Goal: Information Seeking & Learning: Learn about a topic

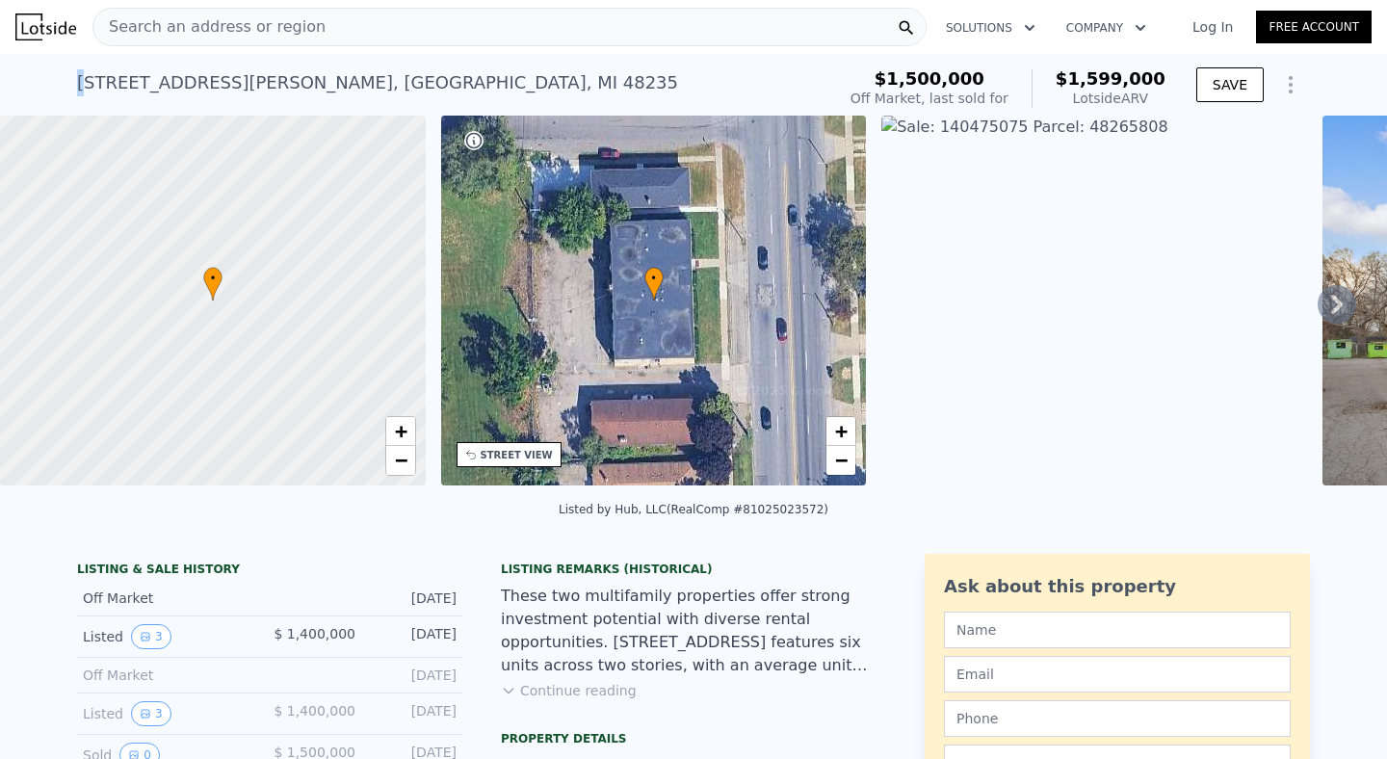
drag, startPoint x: 83, startPoint y: 73, endPoint x: 360, endPoint y: 66, distance: 277.5
click at [360, 66] on div "[STREET_ADDRESS][PERSON_NAME] No sales on record (~ARV $1.599m )" at bounding box center [452, 89] width 750 height 54
click at [241, 26] on span "Search an address or region" at bounding box center [209, 26] width 232 height 23
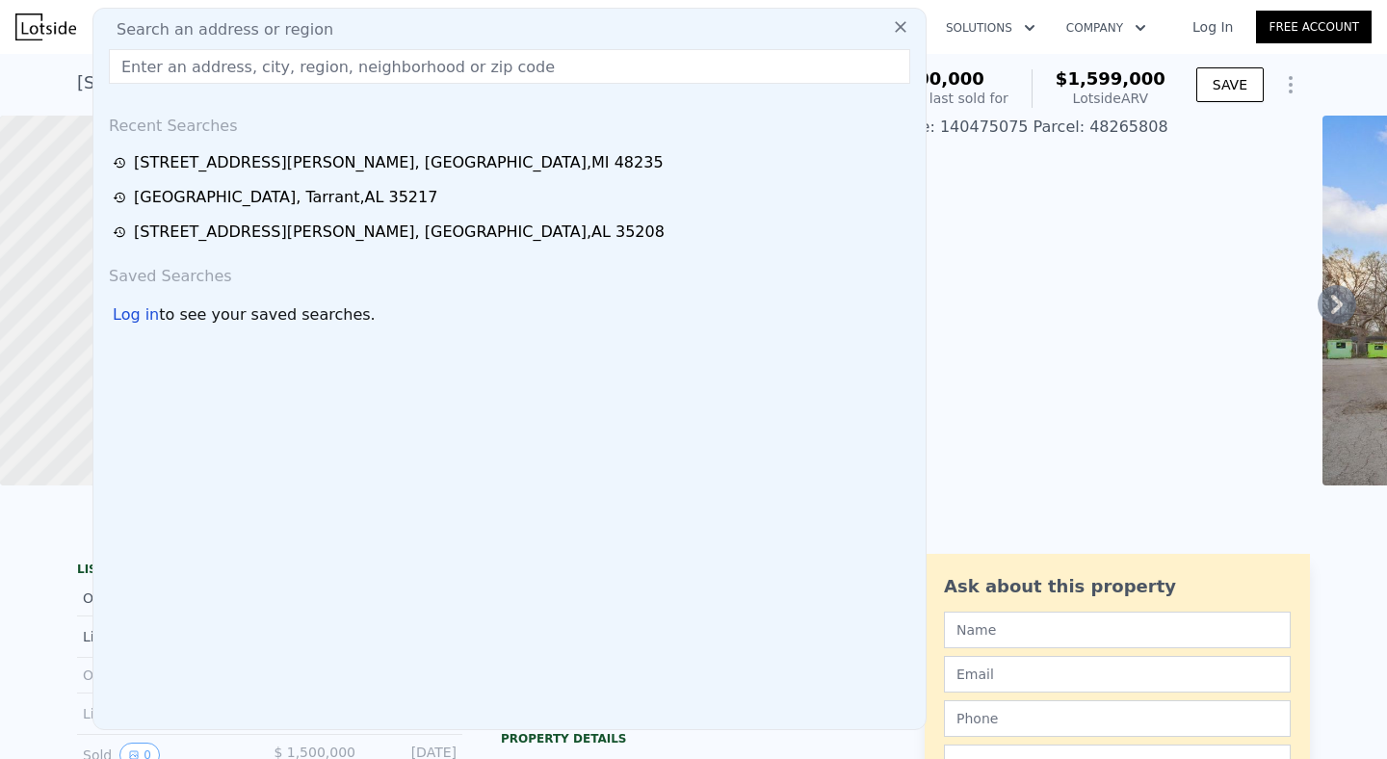
type input "s"
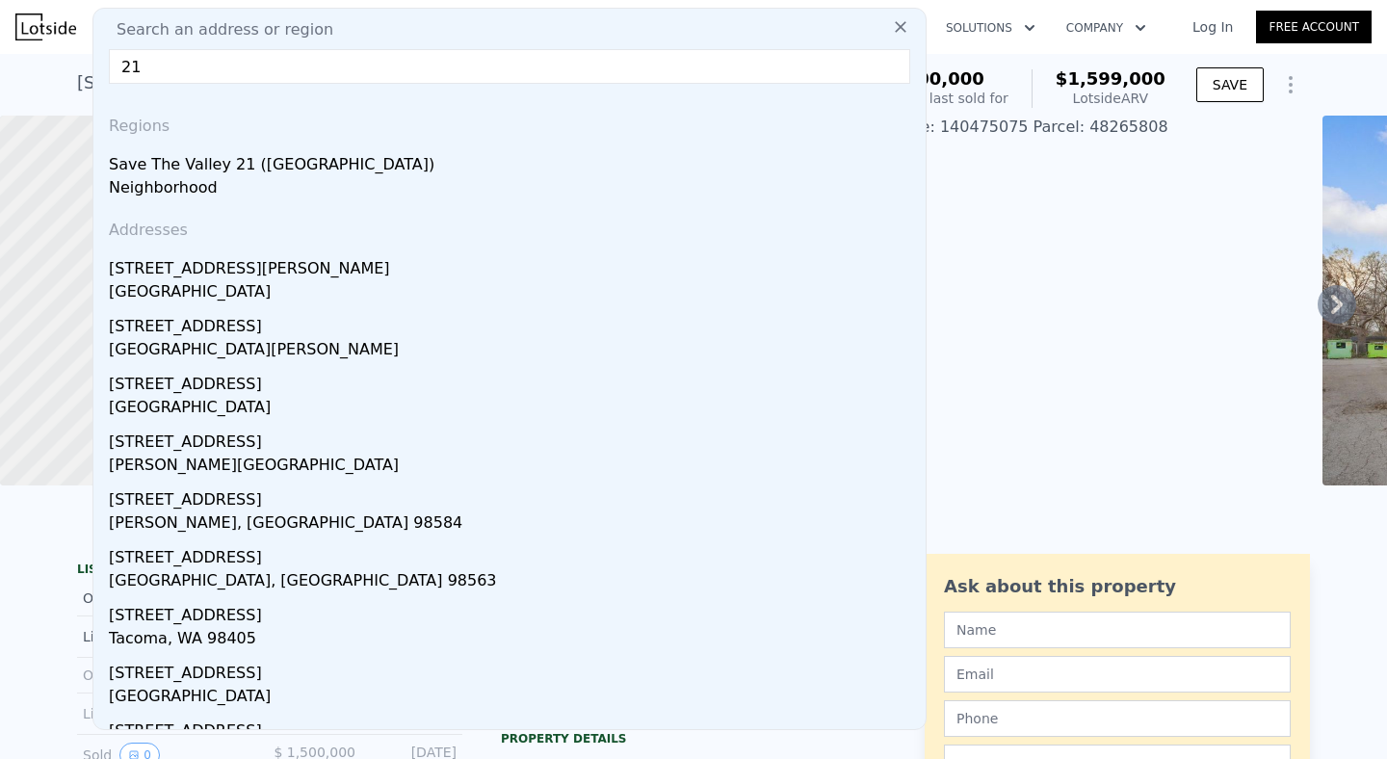
type input "2"
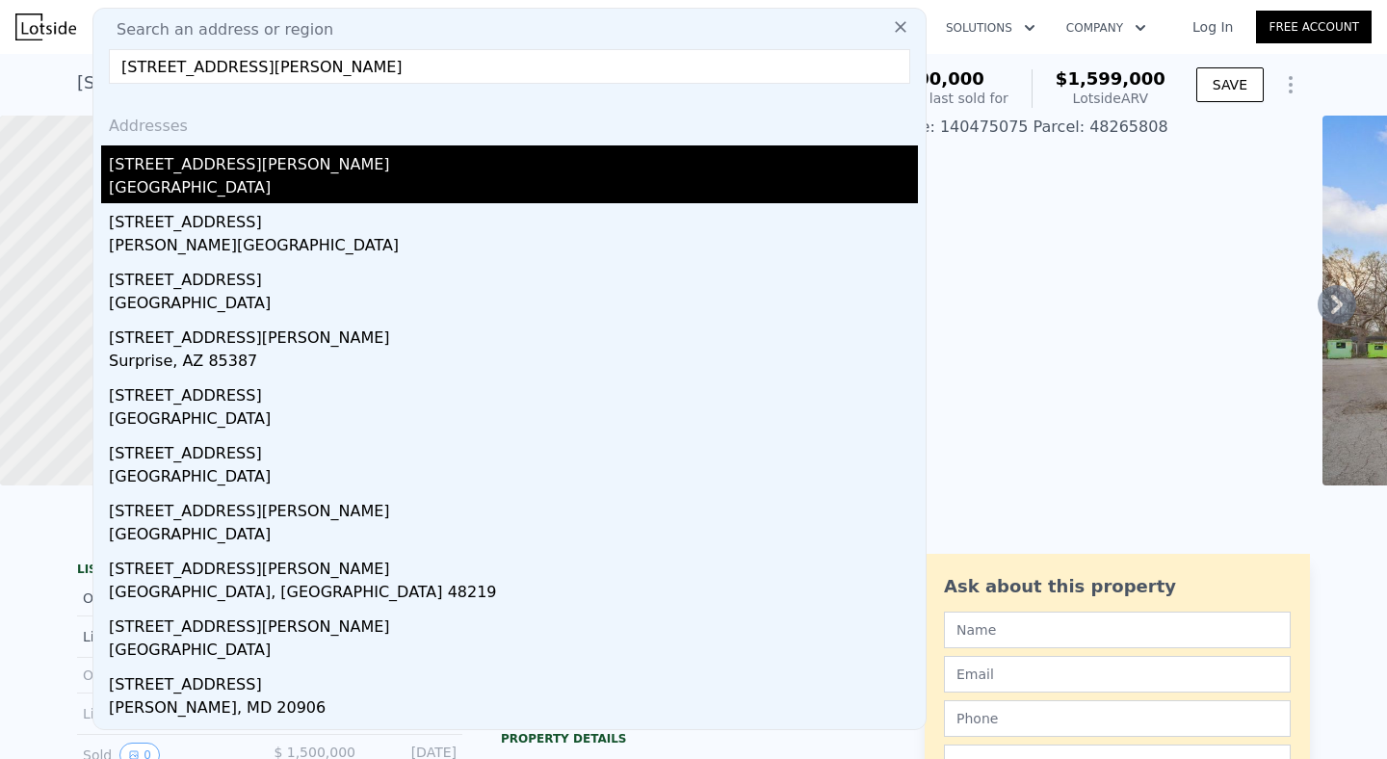
type input "[STREET_ADDRESS][PERSON_NAME]"
click at [231, 188] on div "[GEOGRAPHIC_DATA]" at bounding box center [513, 189] width 809 height 27
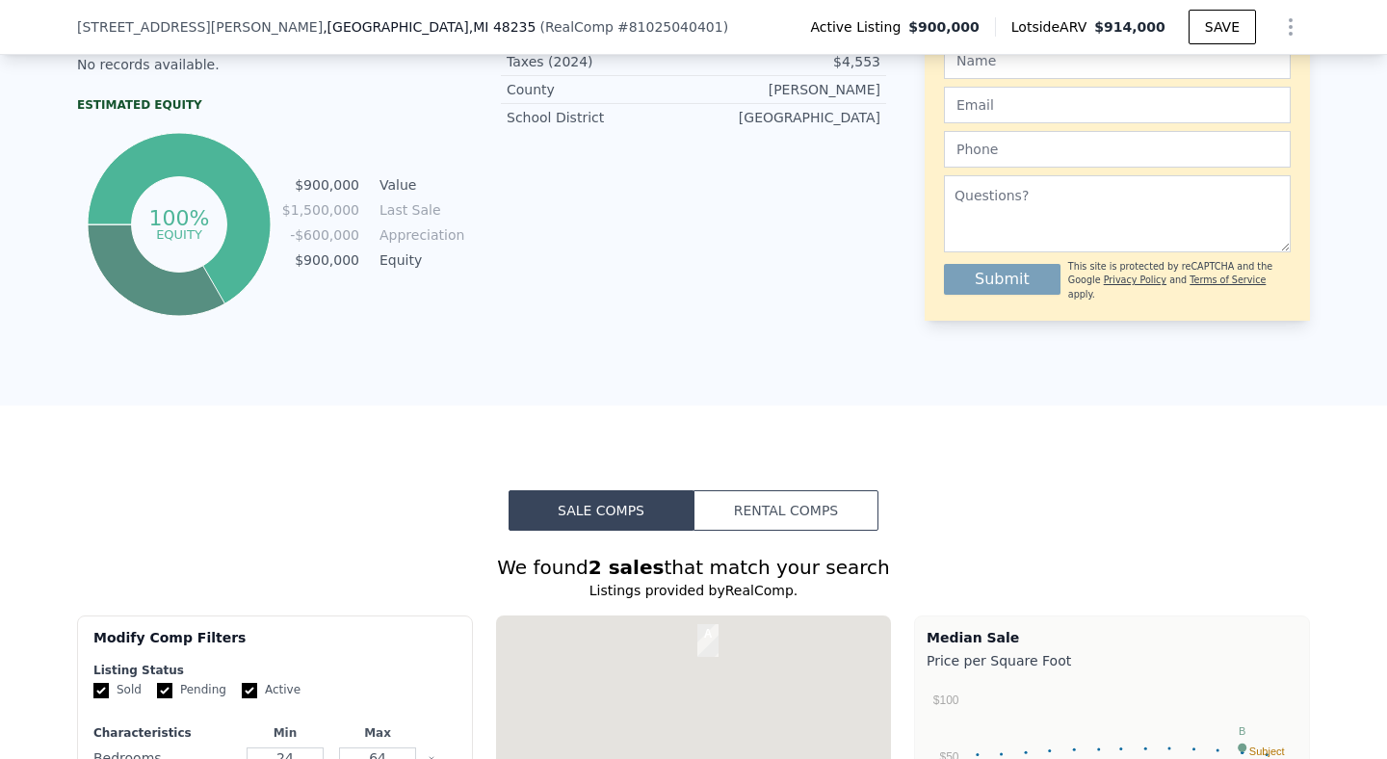
scroll to position [1172, 0]
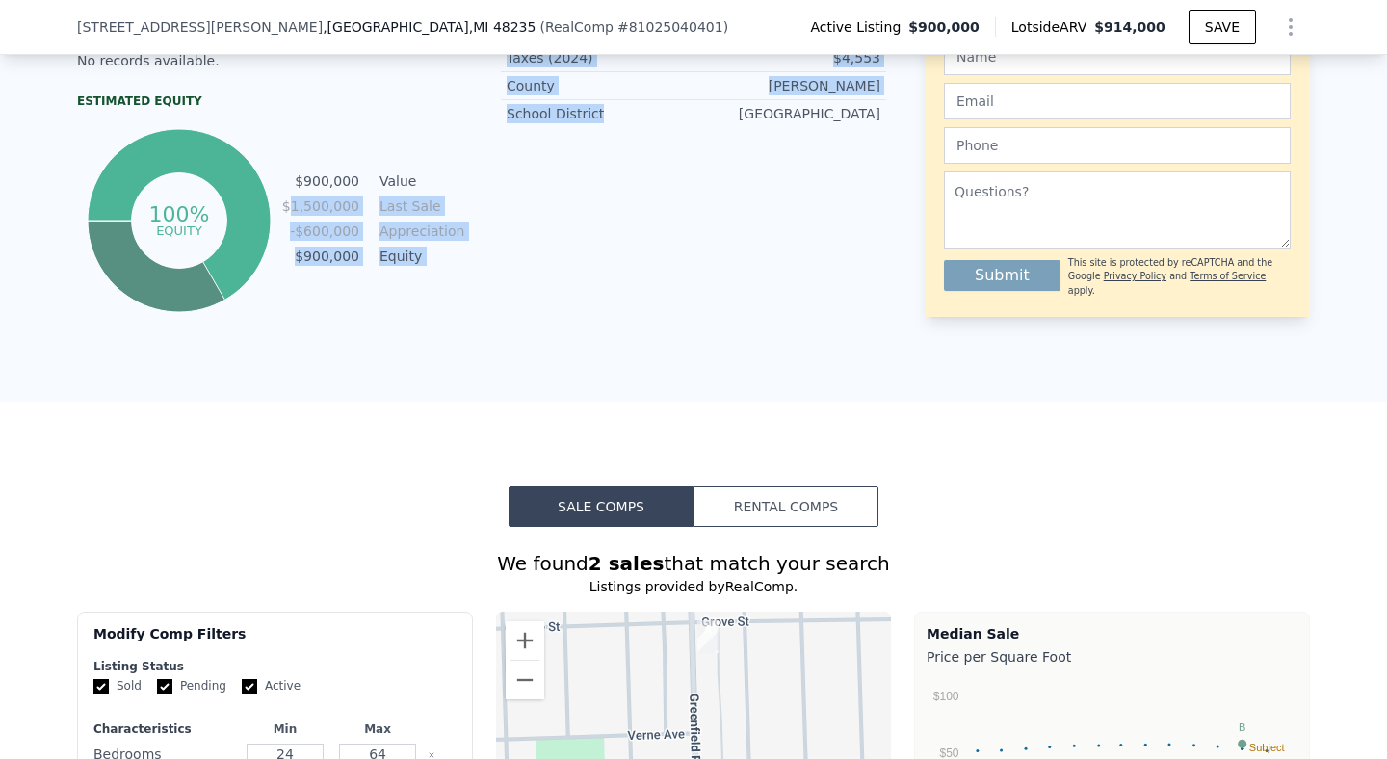
drag, startPoint x: 295, startPoint y: 207, endPoint x: 506, endPoint y: 207, distance: 211.0
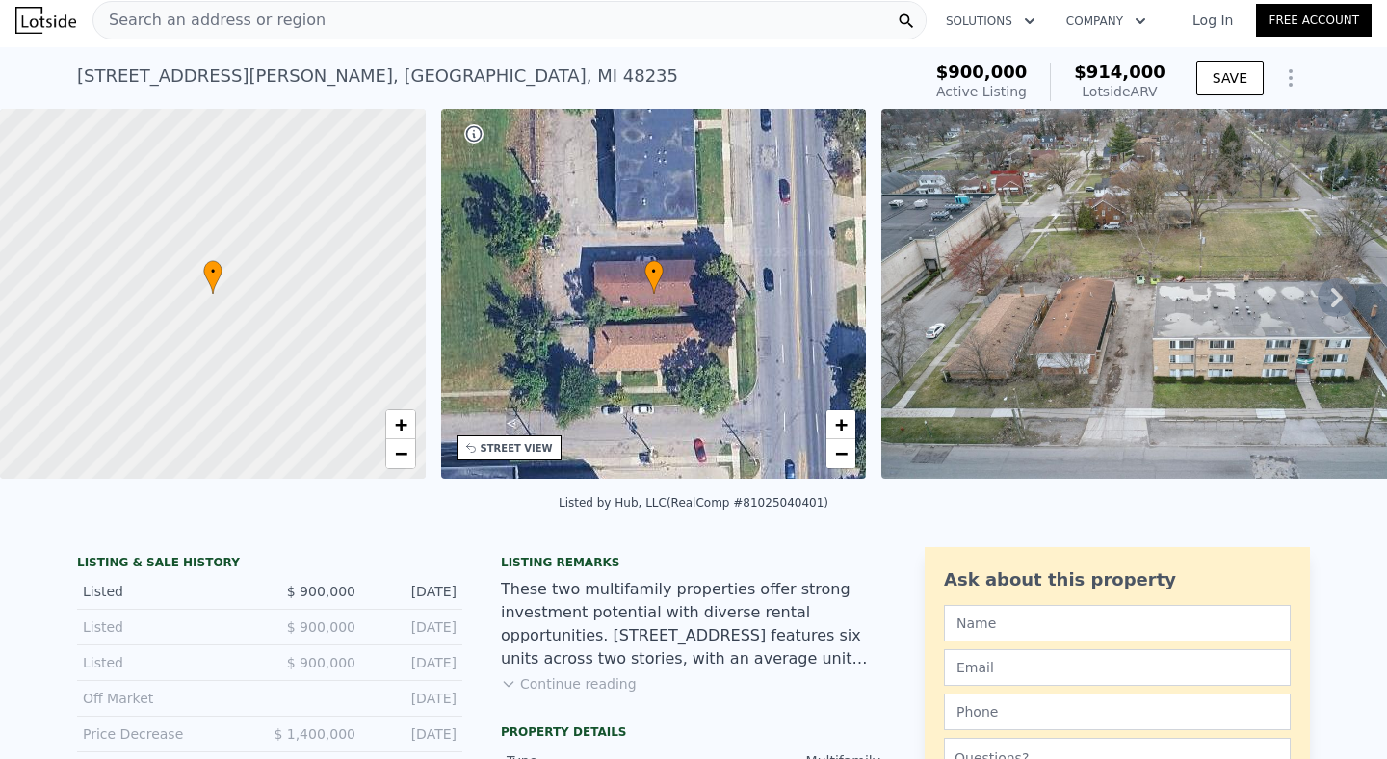
scroll to position [150, 0]
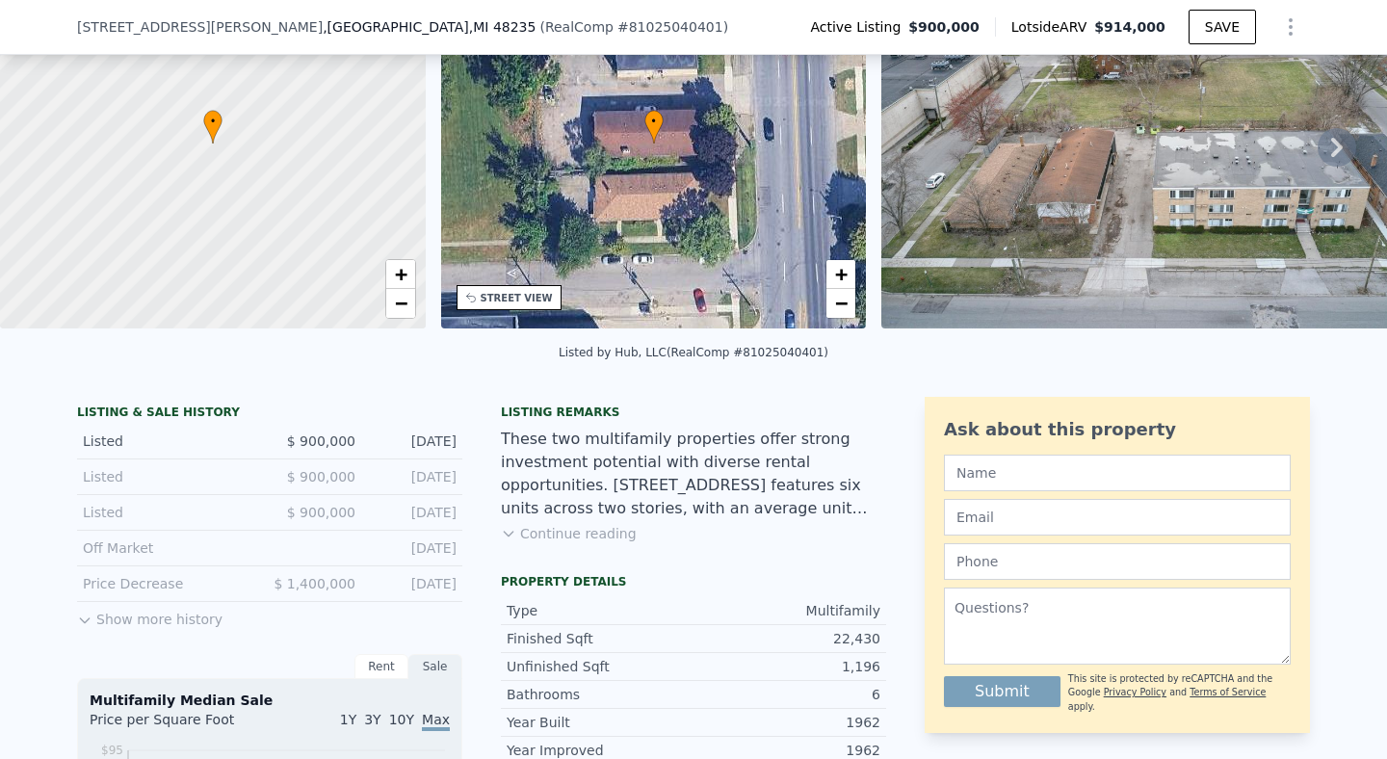
drag, startPoint x: 309, startPoint y: 586, endPoint x: 428, endPoint y: 584, distance: 118.5
click at [428, 584] on div "Price Decrease $ 1,400,000 [DATE]" at bounding box center [269, 584] width 385 height 36
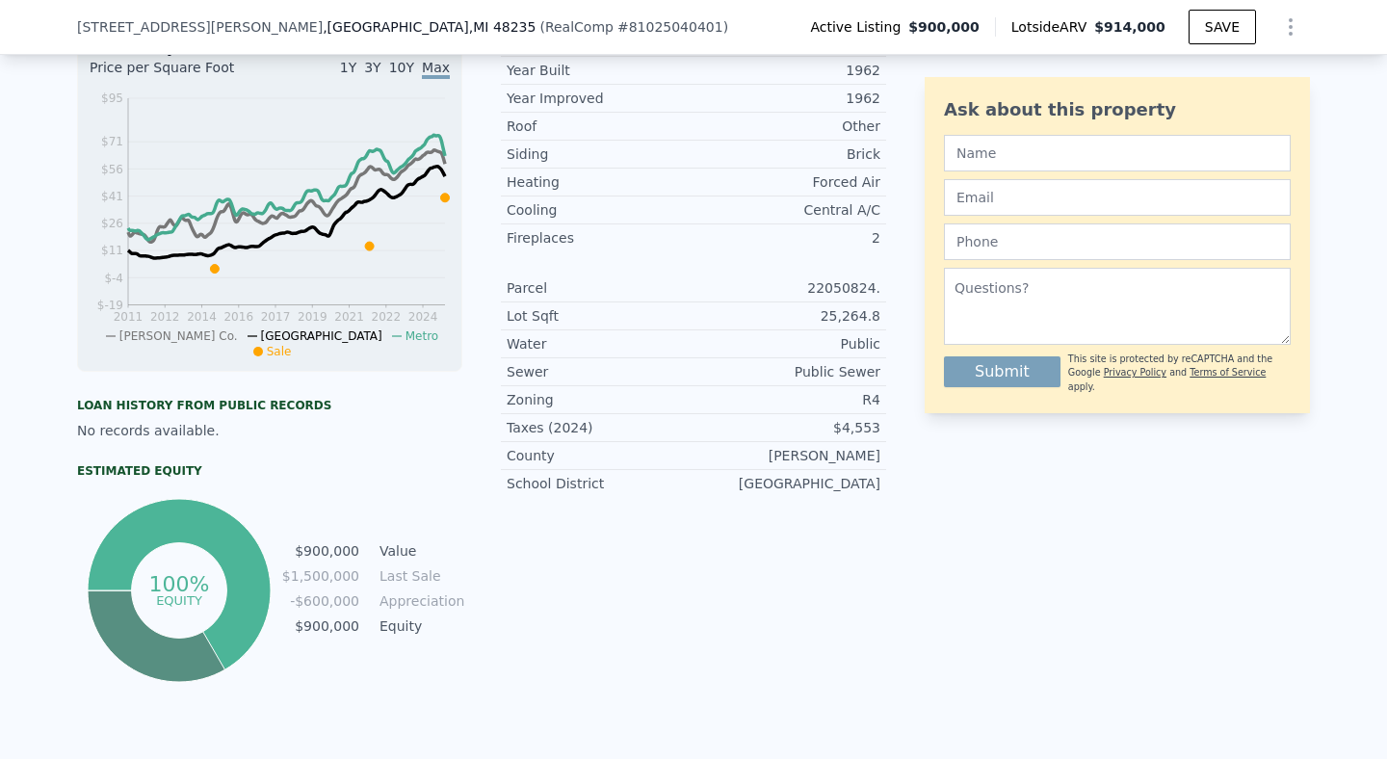
scroll to position [805, 0]
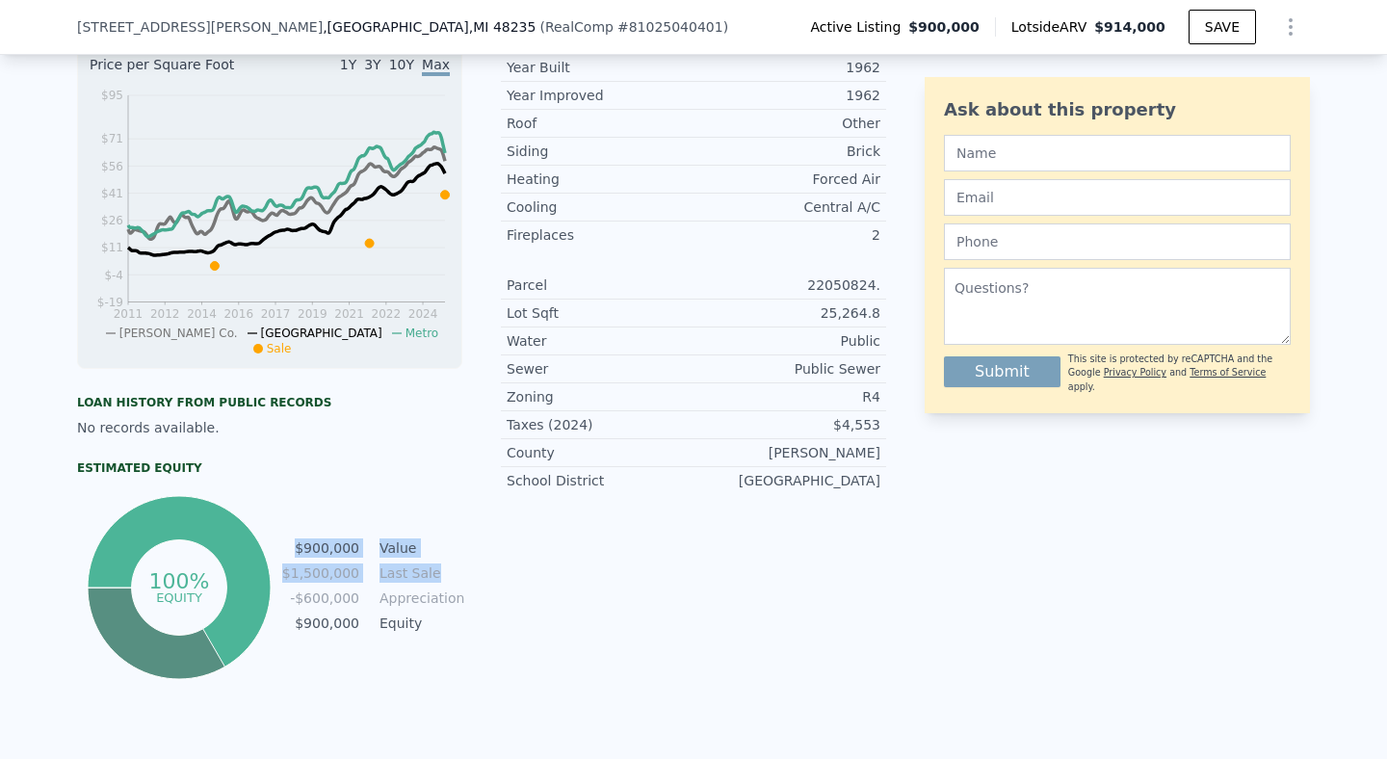
click at [461, 563] on td "Last Sale" at bounding box center [419, 573] width 87 height 21
drag, startPoint x: 309, startPoint y: 576, endPoint x: 469, endPoint y: 576, distance: 159.9
click at [469, 576] on div "LISTING & SALE HISTORY Listed $ 900,000 [DATE] Listed $ 900,000 [DATE] Listed $…" at bounding box center [481, 213] width 809 height 942
click at [299, 578] on td "$1,500,000" at bounding box center [320, 573] width 79 height 21
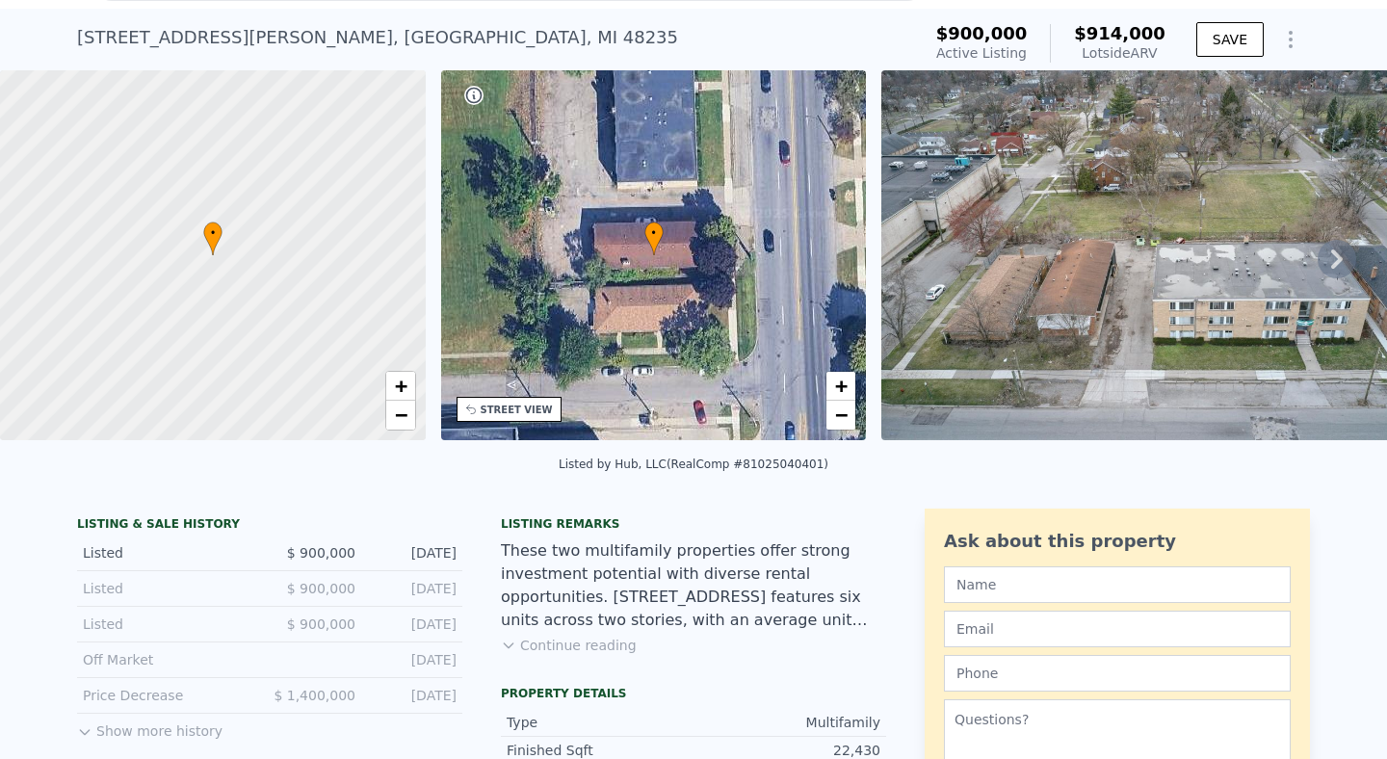
scroll to position [0, 0]
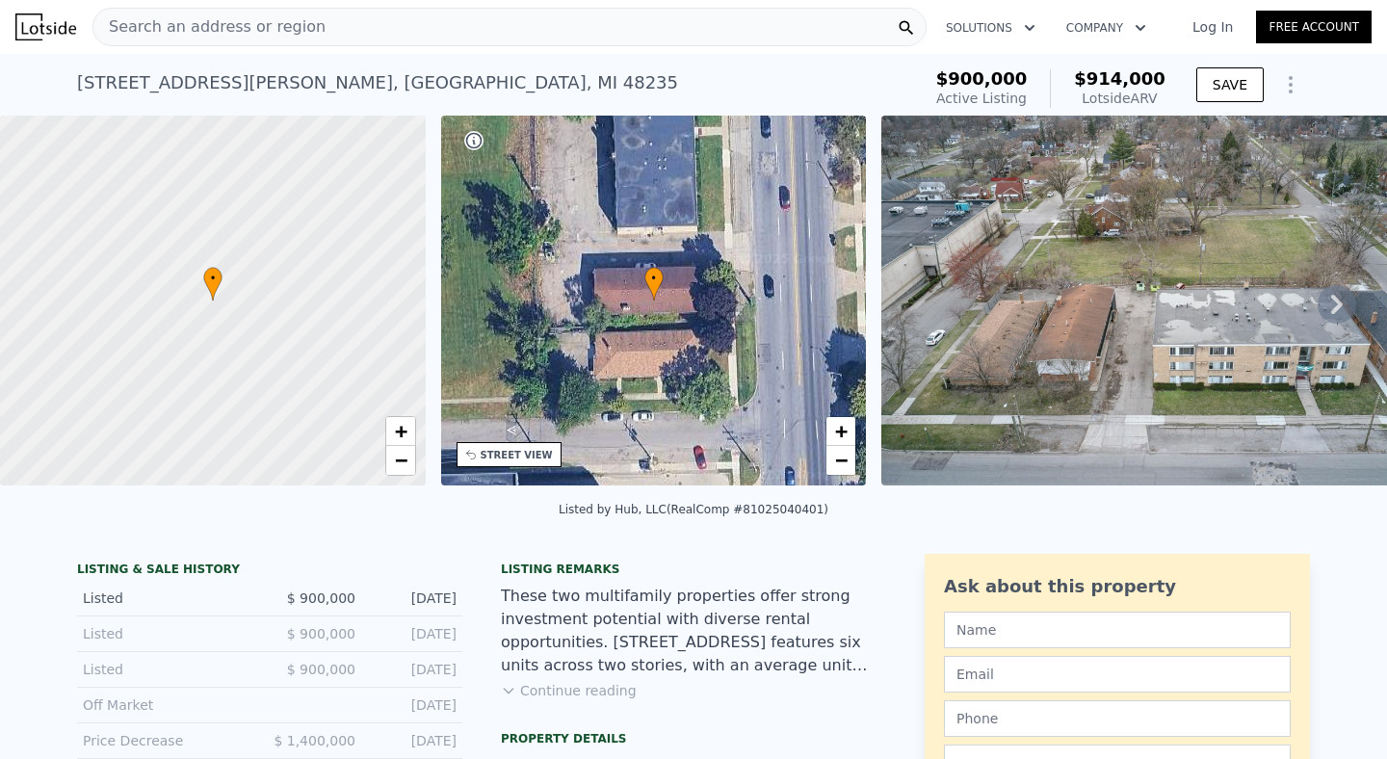
type input "0"
type input "6"
type input "22377"
type input "22430"
type input "25264.8"
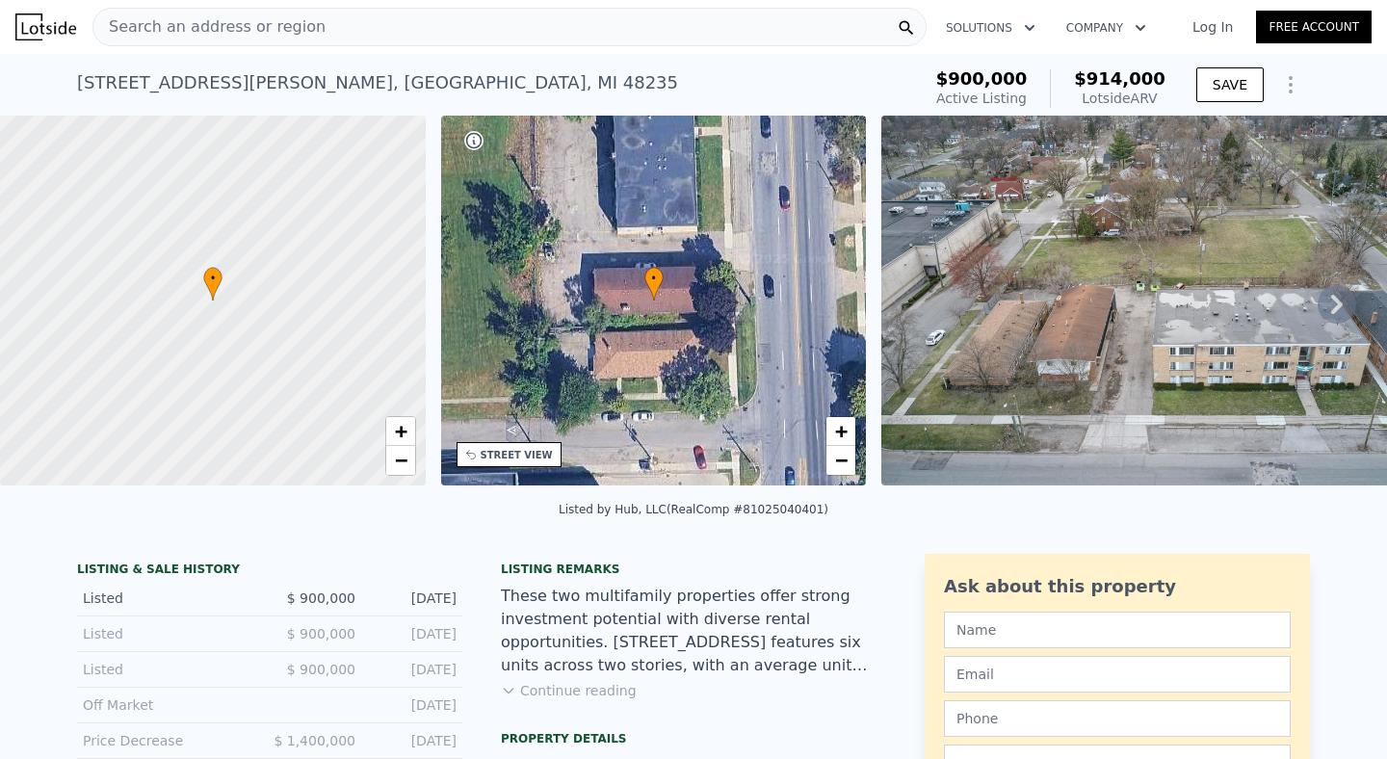
type input "$ 1,599,000"
type input "7"
type input "-$ 24,065"
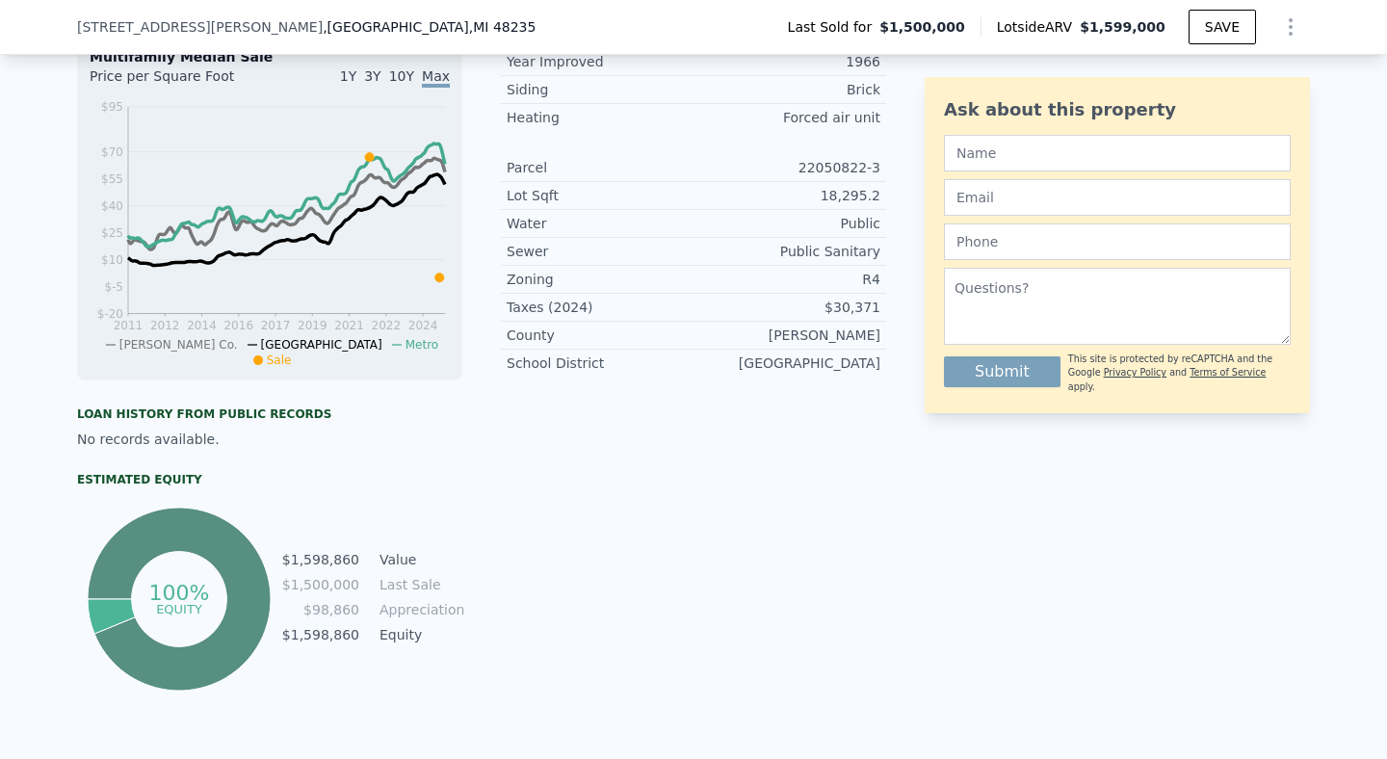
scroll to position [1086, 0]
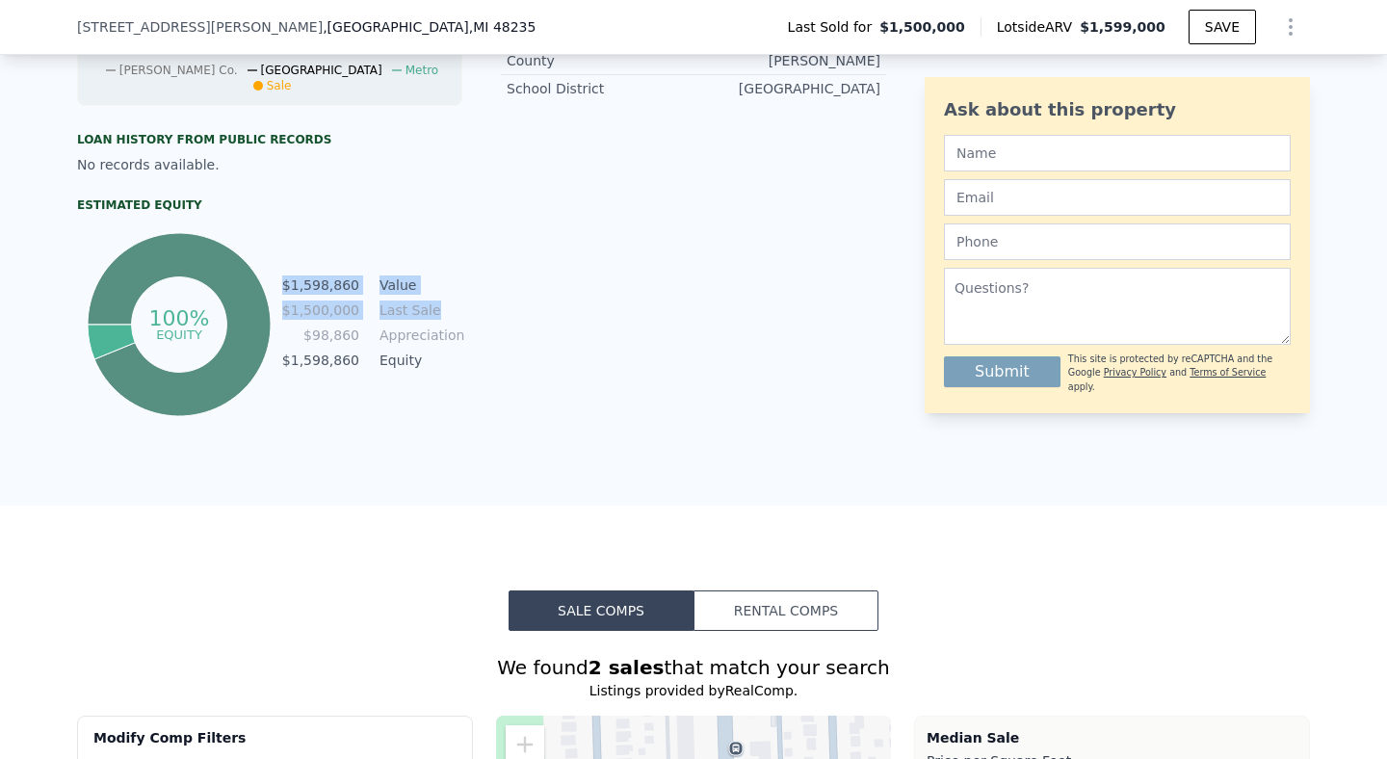
drag, startPoint x: 287, startPoint y: 277, endPoint x: 442, endPoint y: 298, distance: 156.4
click at [443, 300] on tbody "$1,598,860 Value $1,500,000 Last Sale $98,860 Appreciation $1,598,860 Equity" at bounding box center [371, 325] width 181 height 100
click at [442, 300] on td "Last Sale" at bounding box center [419, 310] width 87 height 21
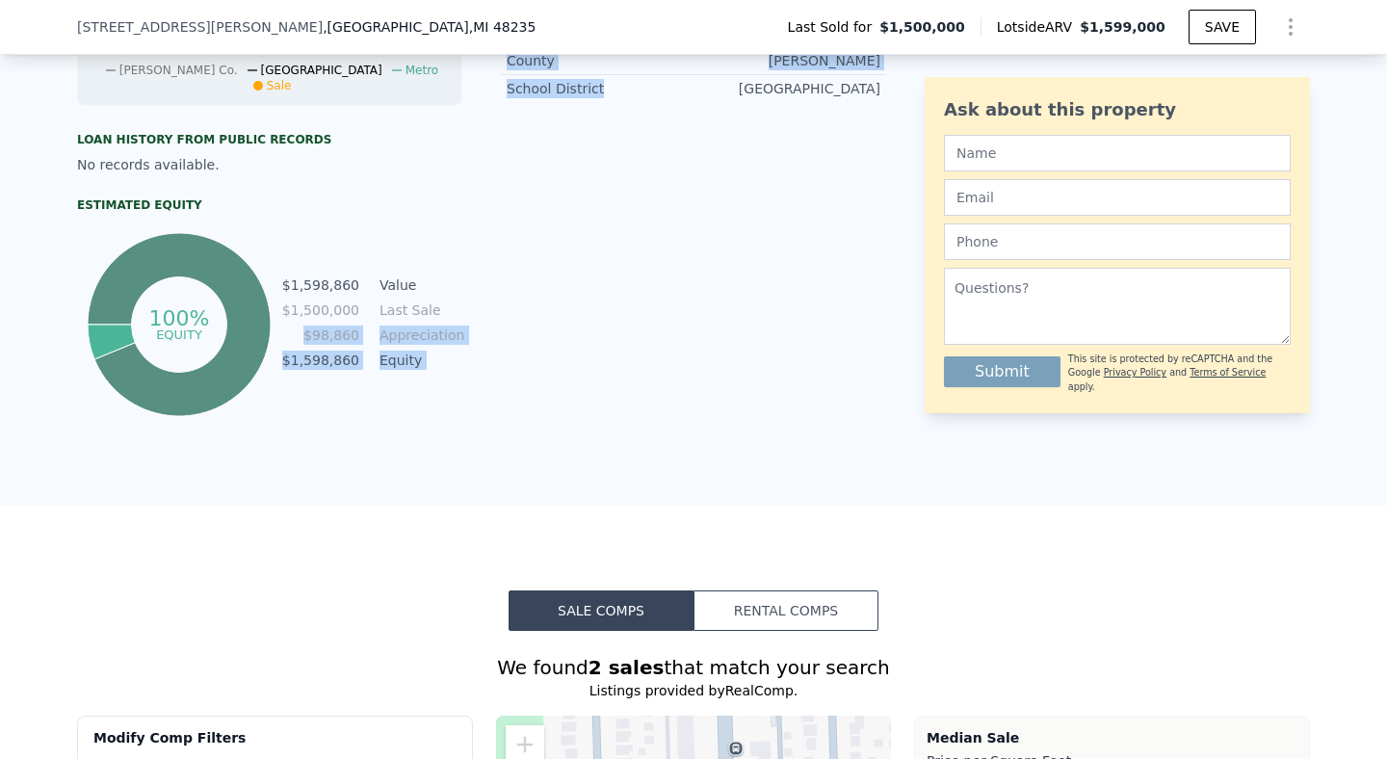
drag, startPoint x: 305, startPoint y: 336, endPoint x: 599, endPoint y: 364, distance: 295.1
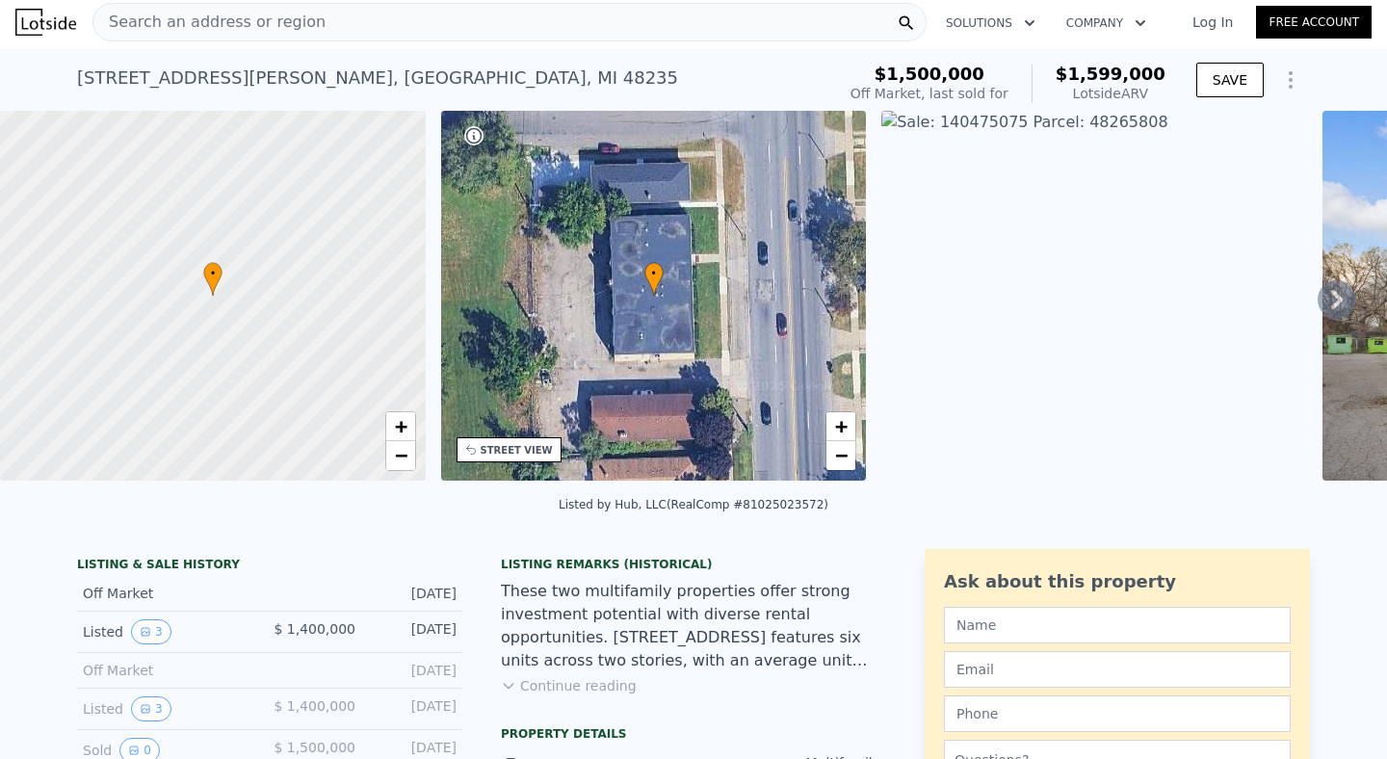
scroll to position [0, 0]
